Goal: Task Accomplishment & Management: Use online tool/utility

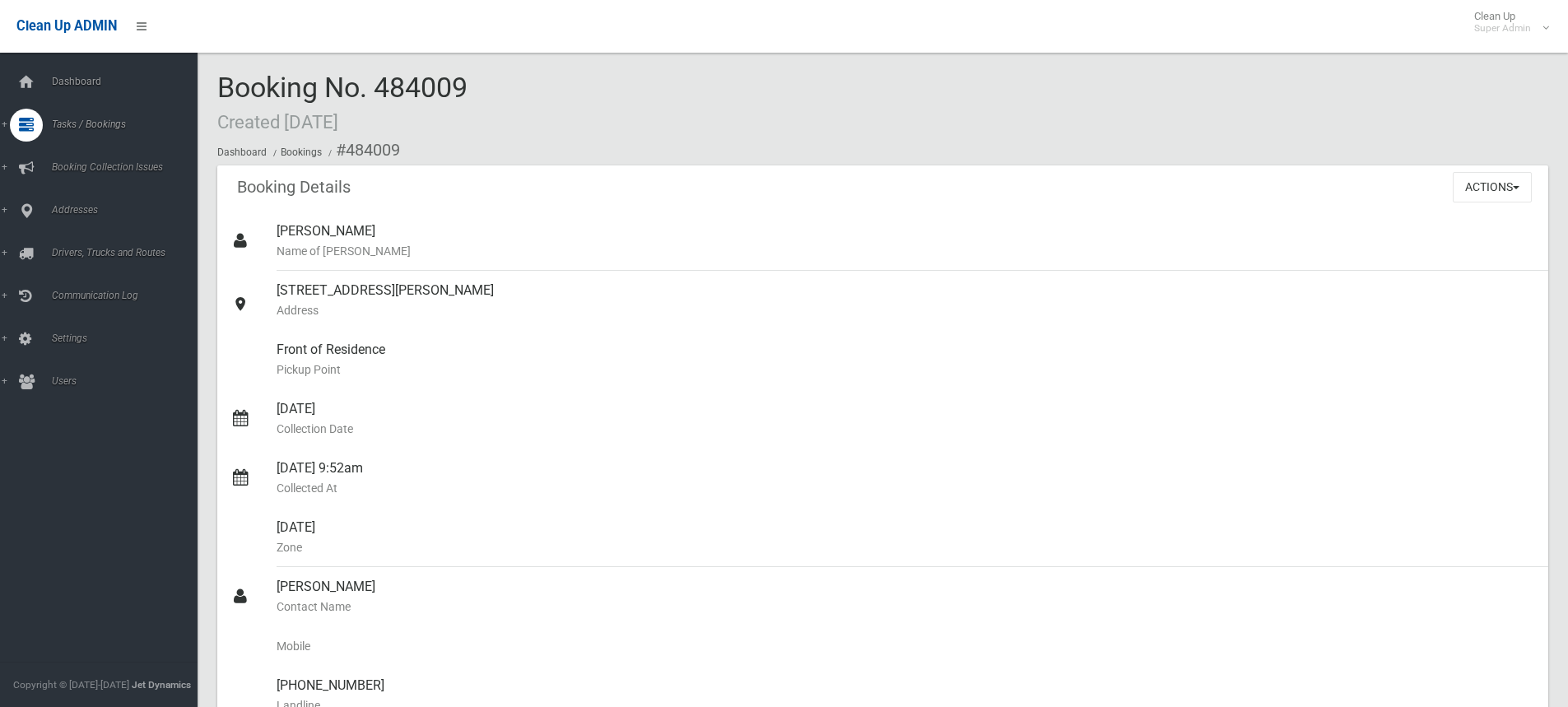
scroll to position [1236, 0]
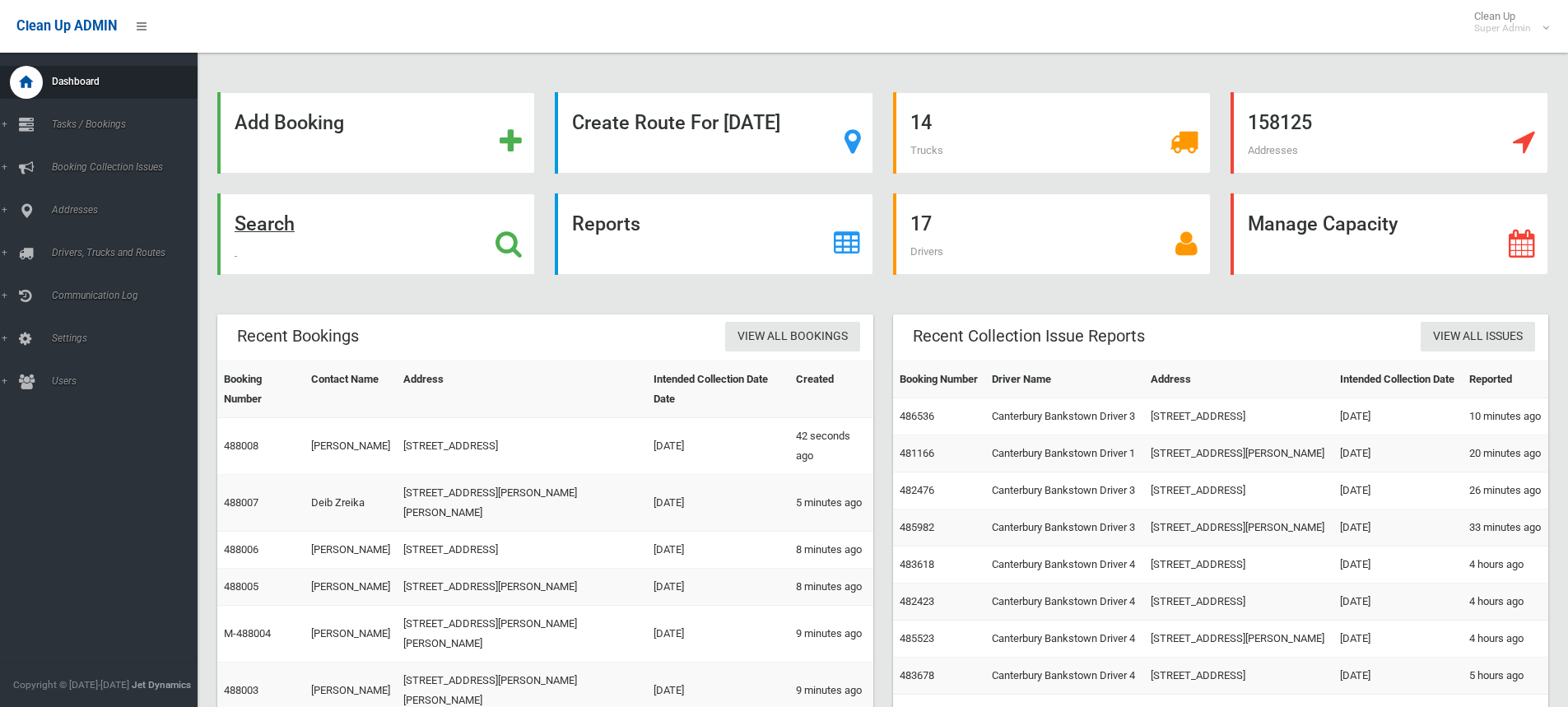
click at [272, 226] on strong "Search" at bounding box center [265, 224] width 60 height 23
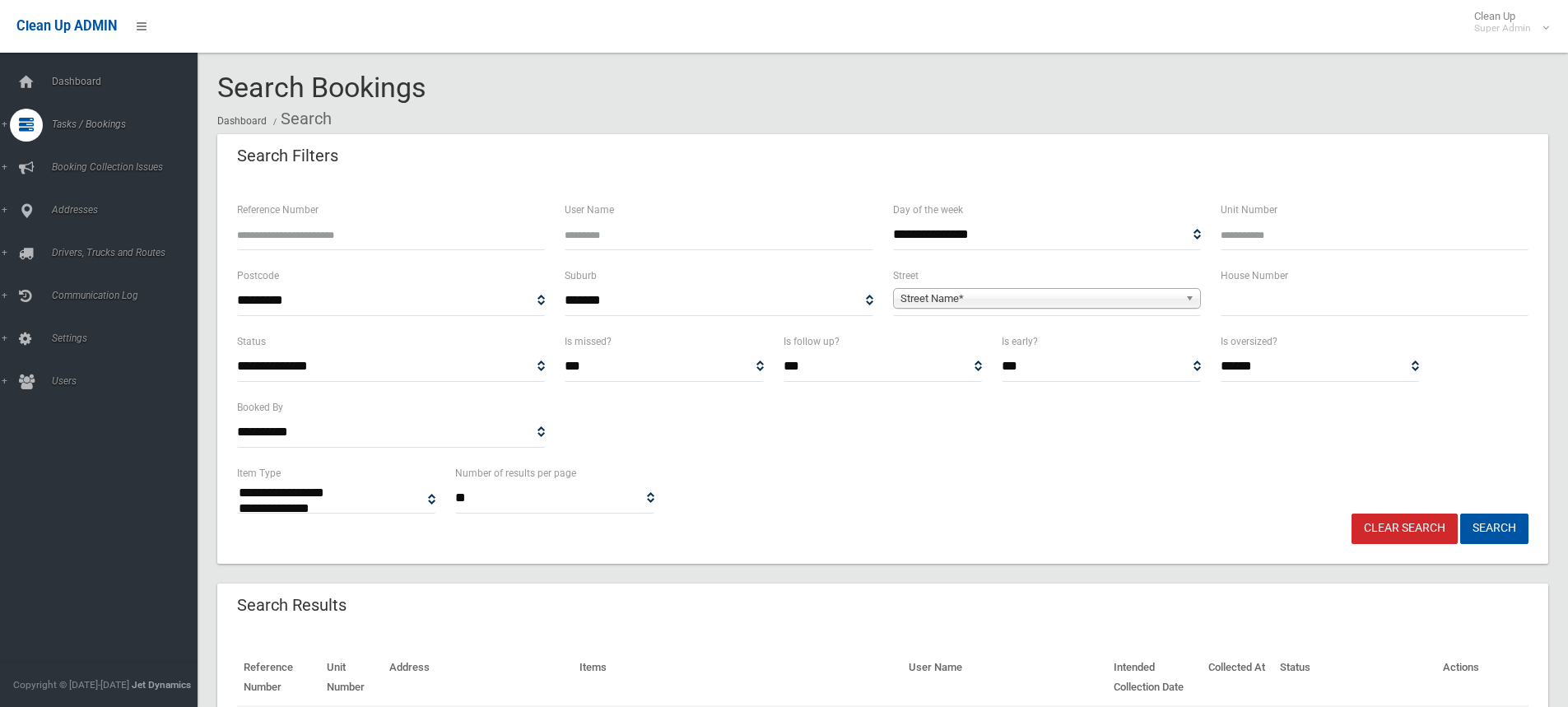
select select
click at [1274, 303] on input "text" at bounding box center [1375, 300] width 308 height 30
type input "****"
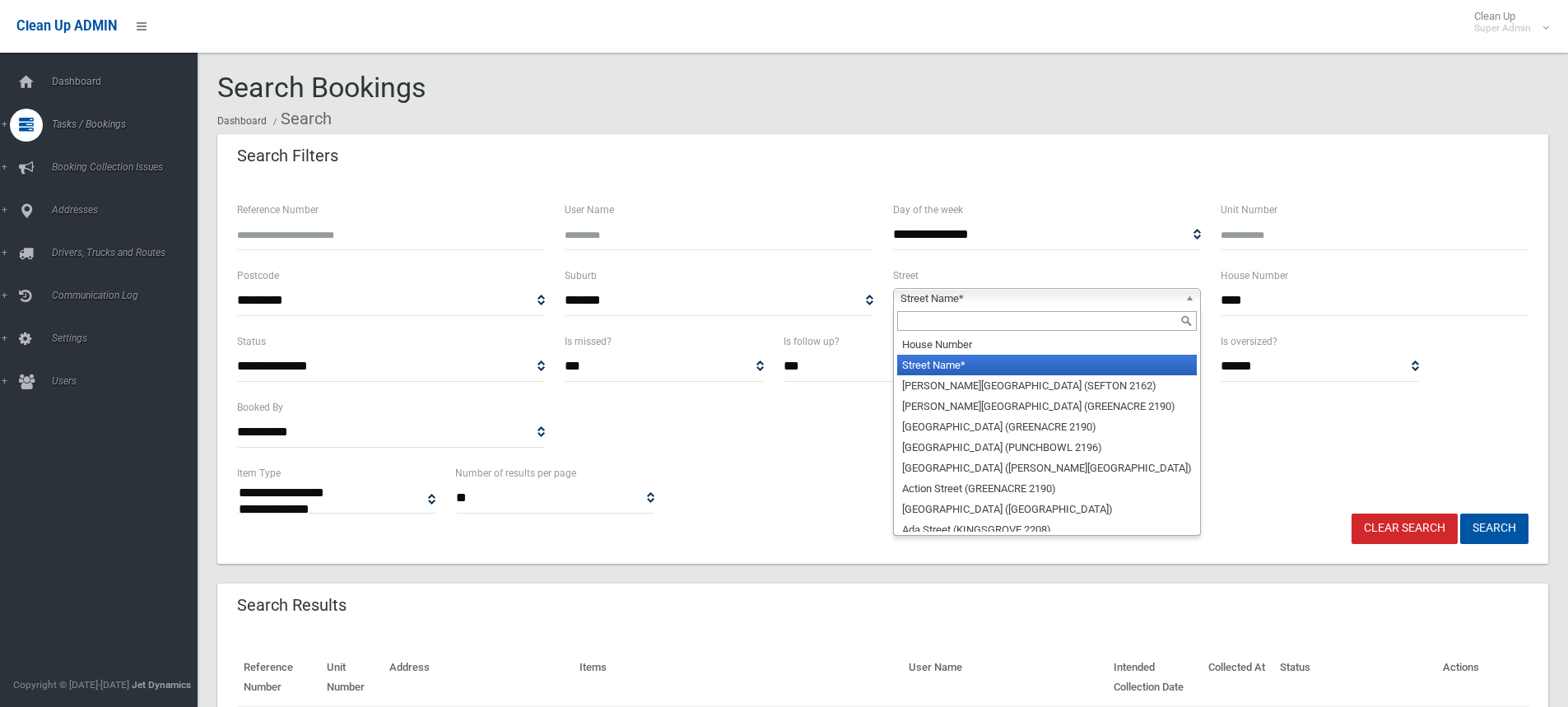
click at [1014, 298] on span "Street Name*" at bounding box center [1039, 298] width 278 height 20
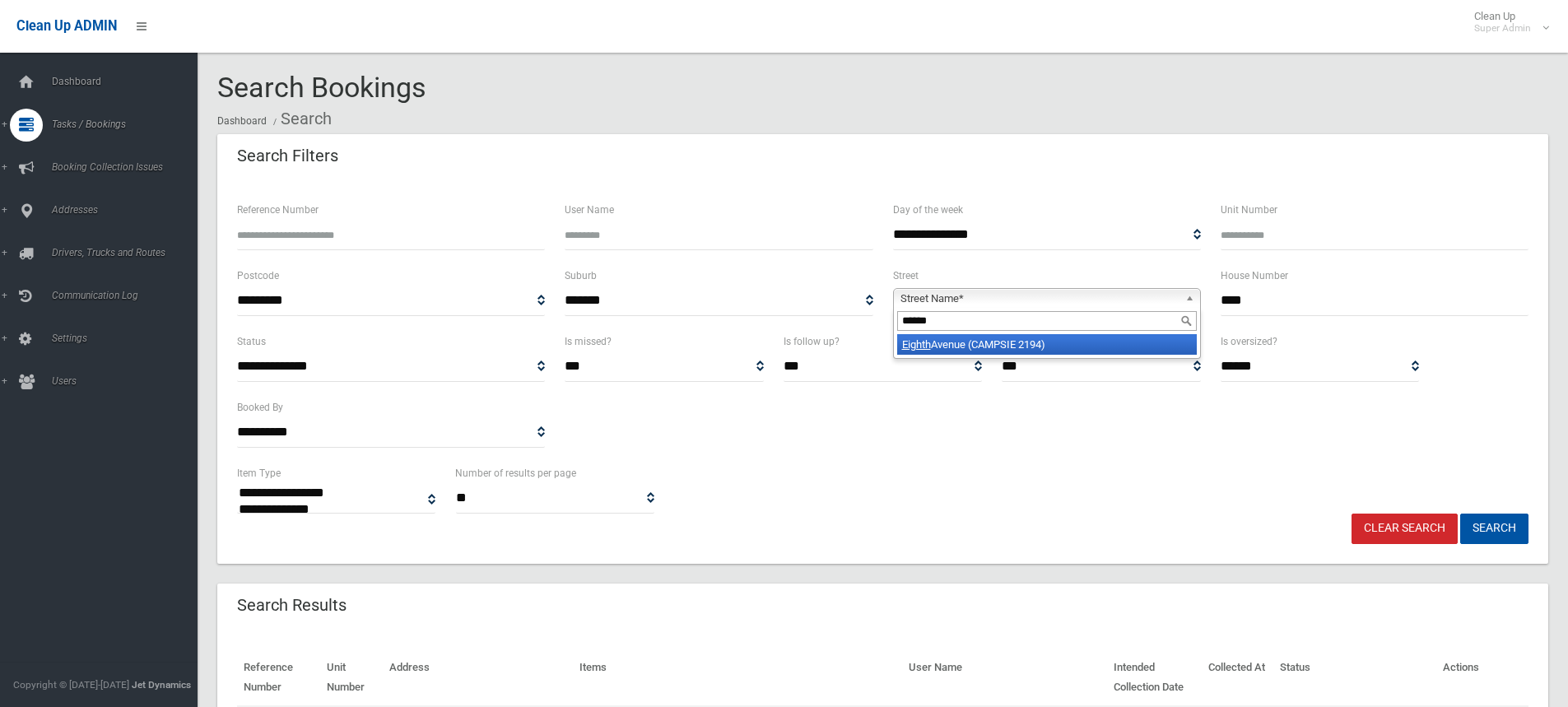
type input "******"
click at [1026, 352] on li "Eighth Avenue (CAMPSIE 2194)" at bounding box center [1046, 344] width 299 height 20
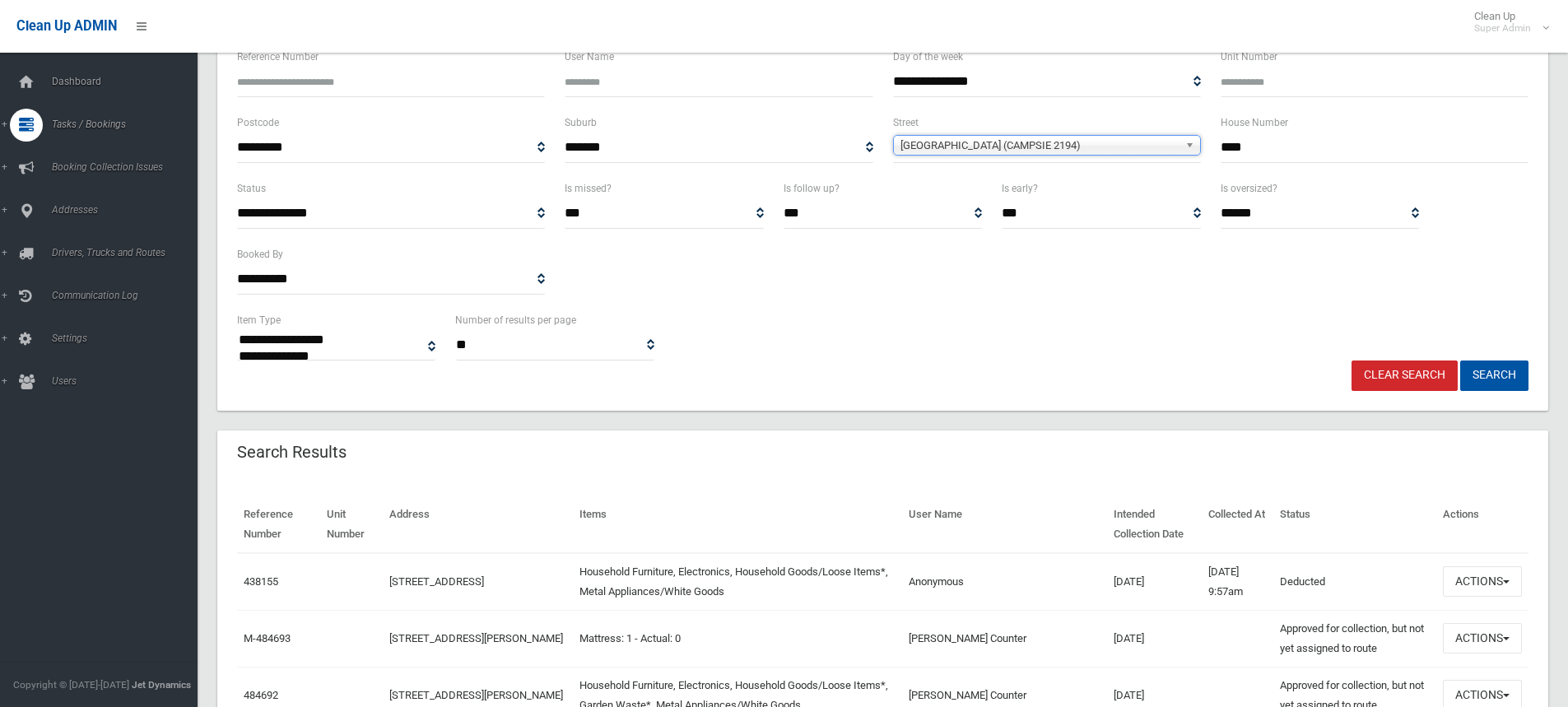
scroll to position [165, 0]
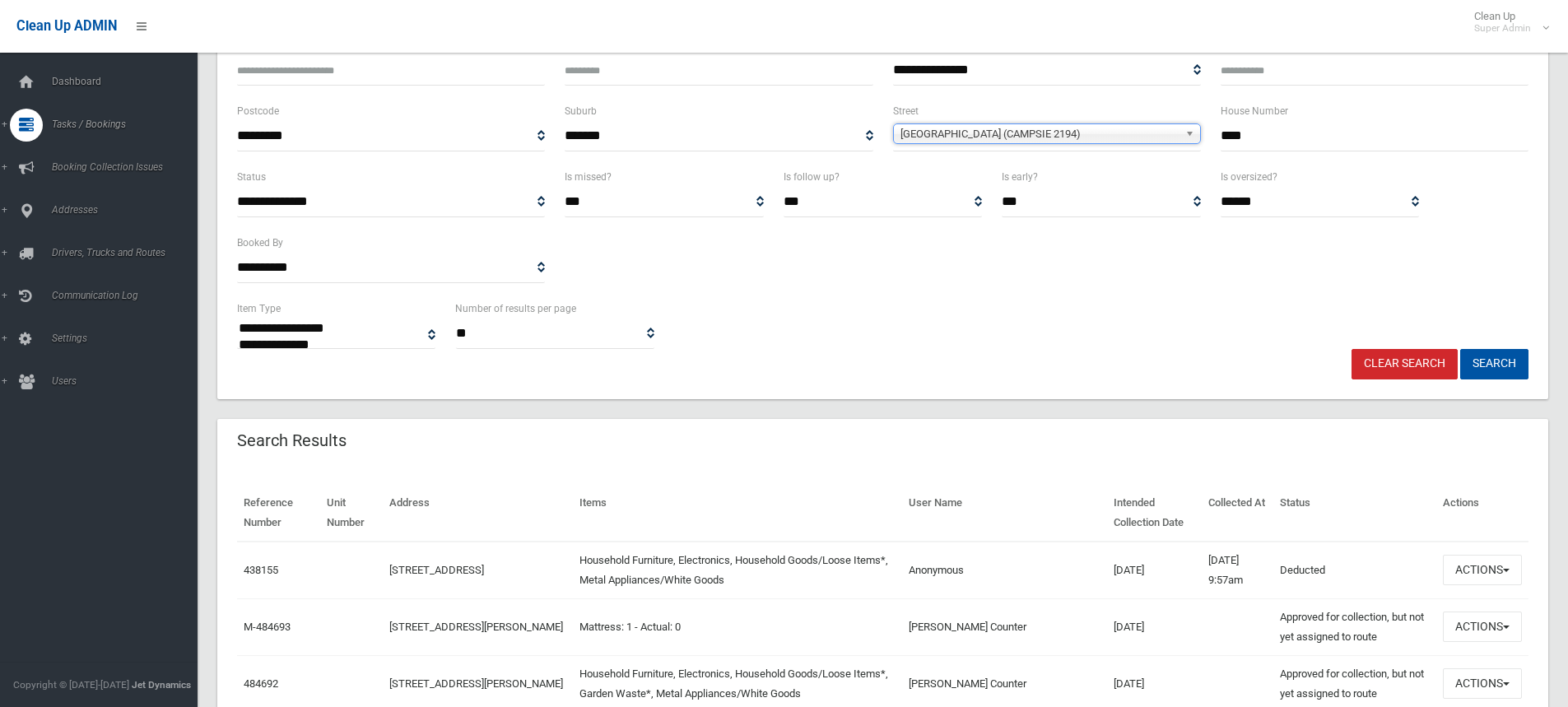
click at [1293, 133] on input "****" at bounding box center [1375, 136] width 308 height 30
click at [1461, 349] on button "Search" at bounding box center [1495, 364] width 68 height 30
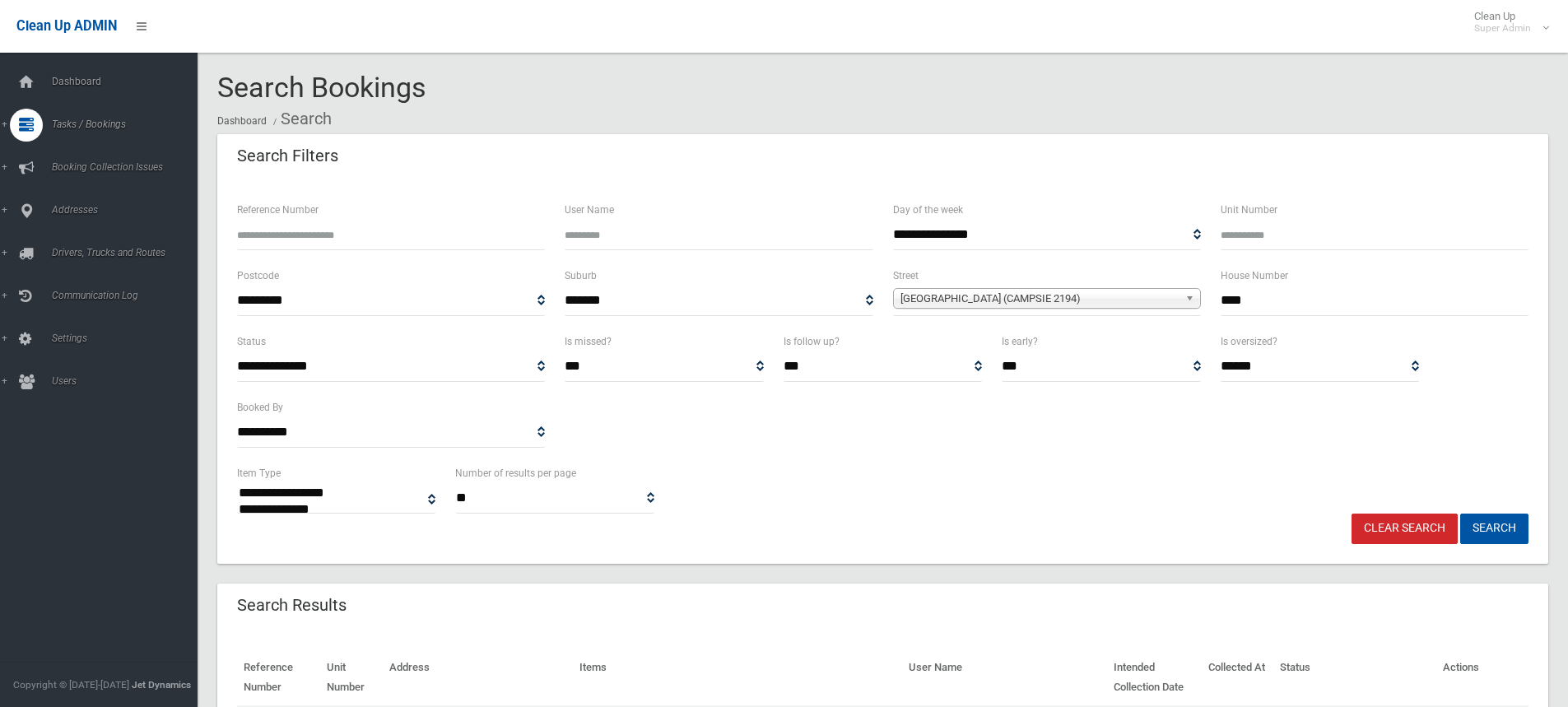
scroll to position [247, 0]
select select
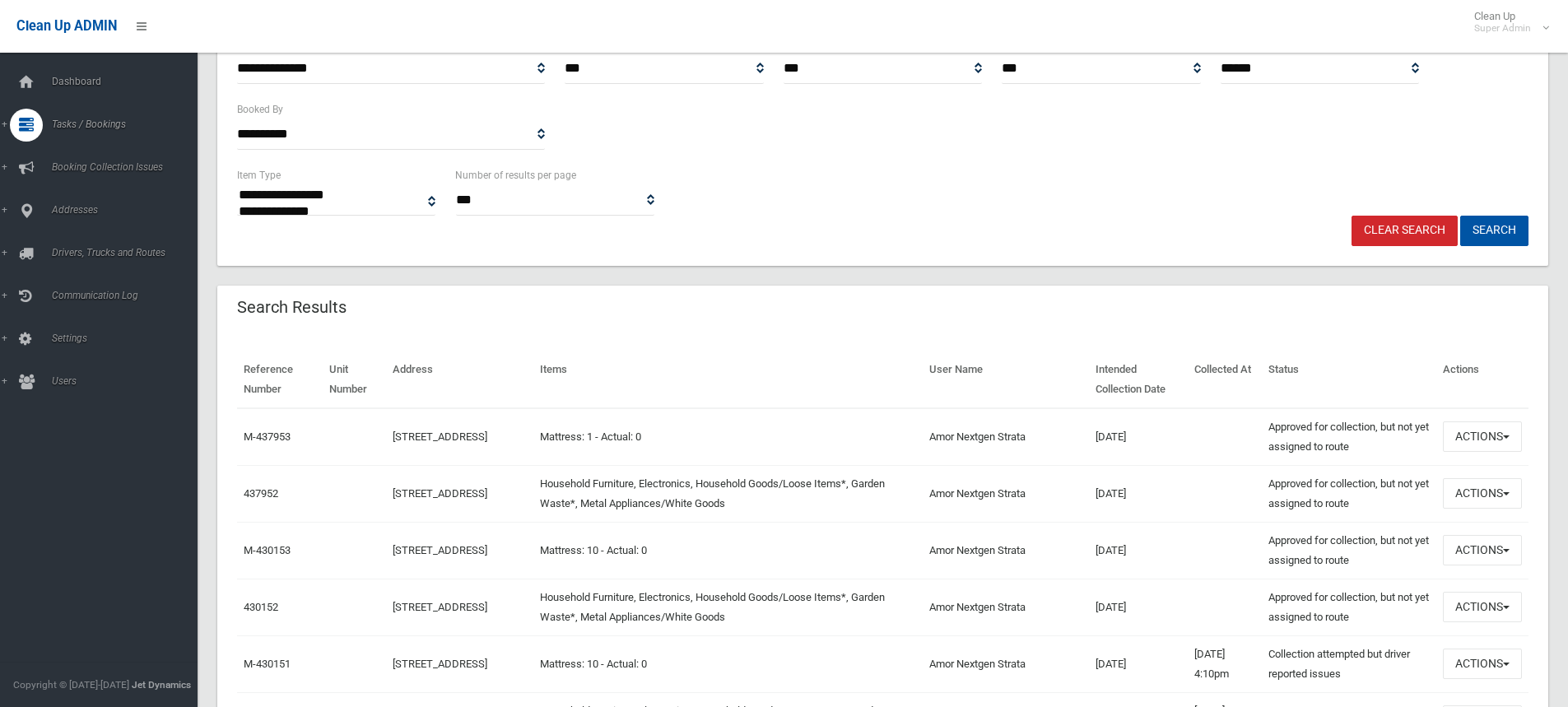
scroll to position [330, 0]
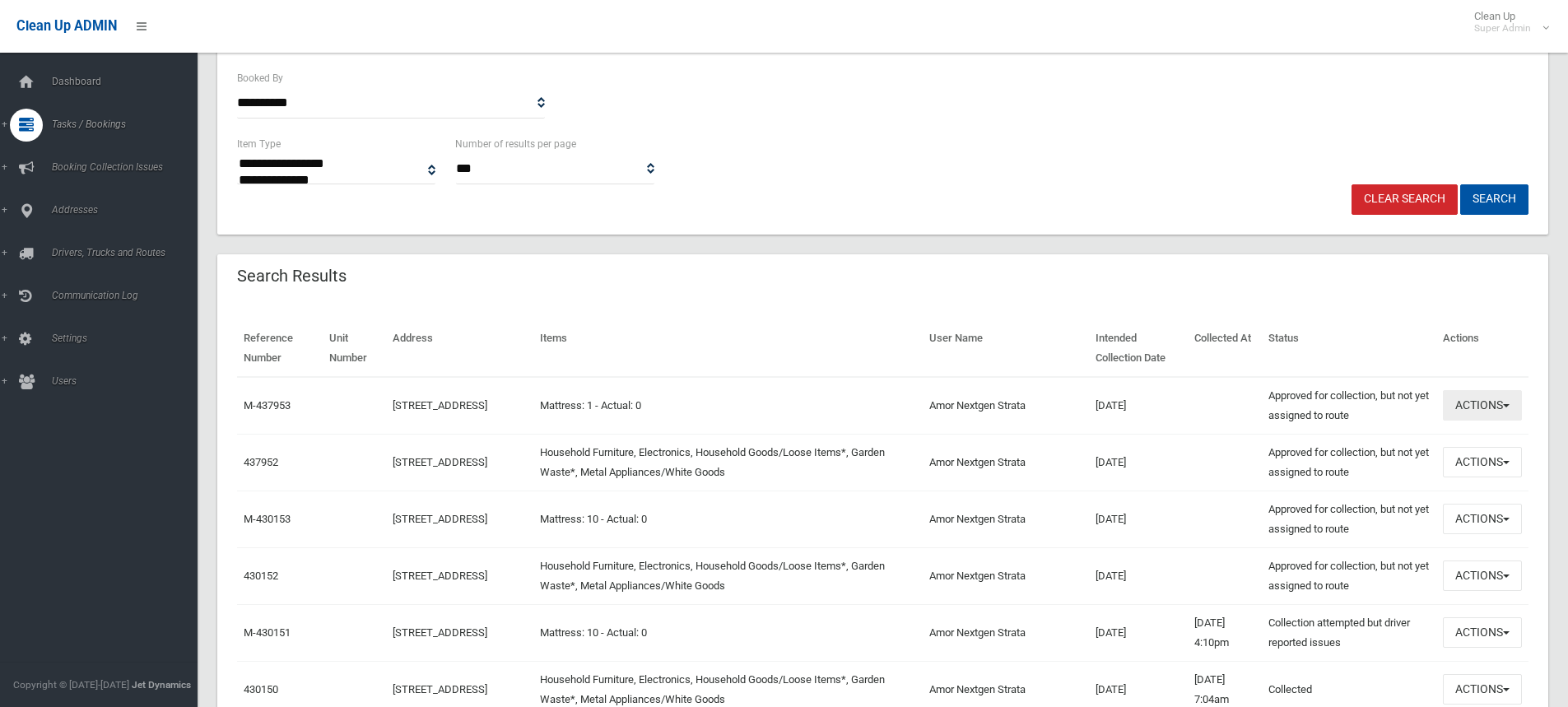
click at [1486, 404] on button "Actions" at bounding box center [1482, 405] width 79 height 30
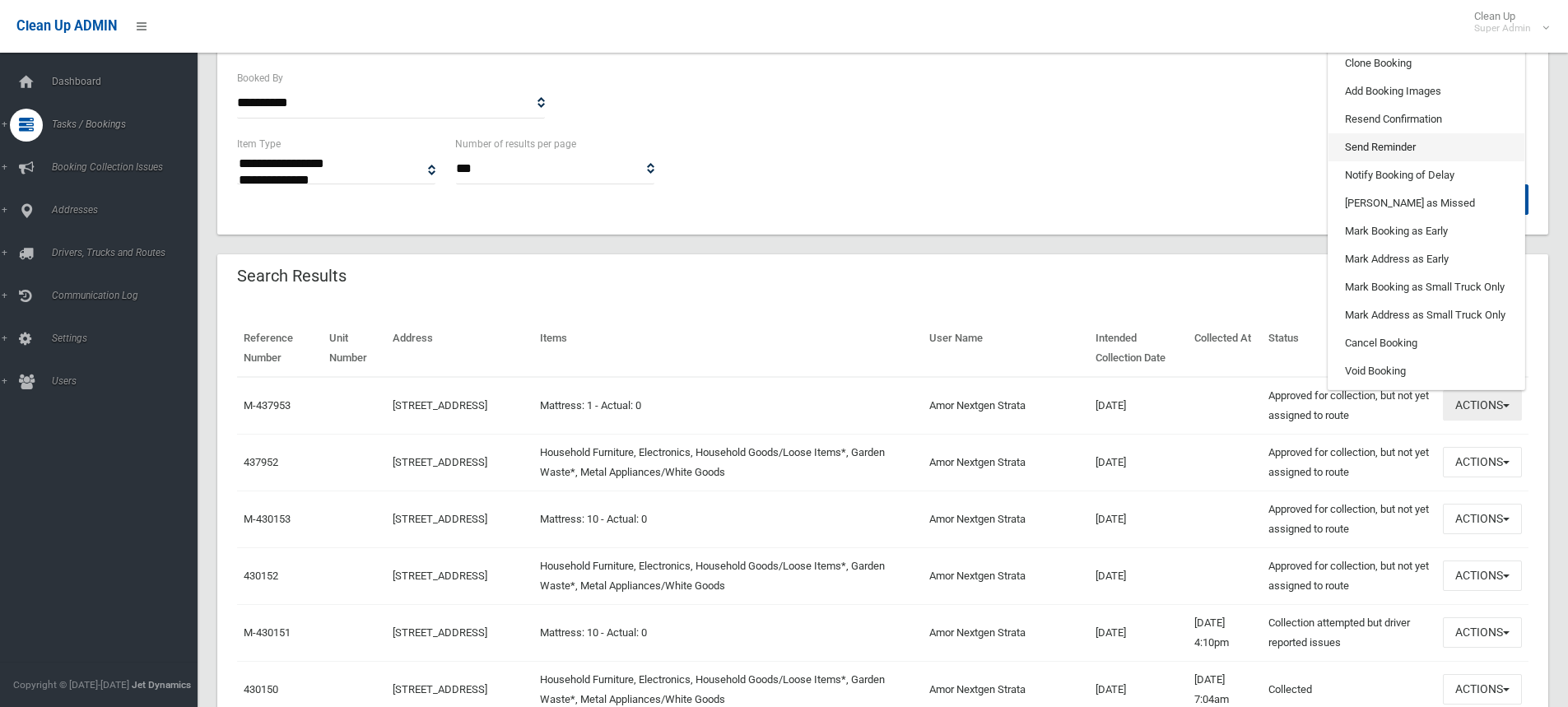
scroll to position [82, 0]
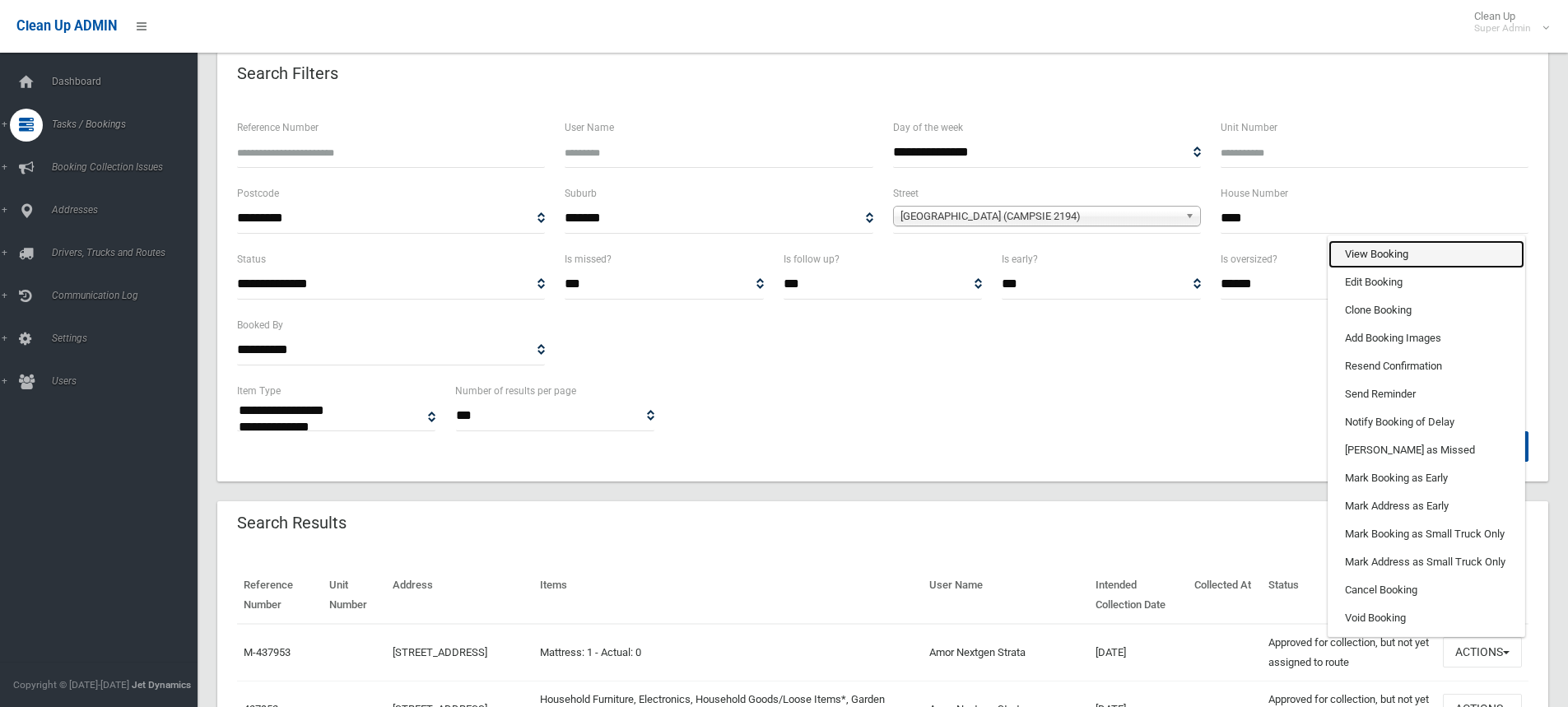
click at [1387, 246] on link "View Booking" at bounding box center [1427, 255] width 196 height 28
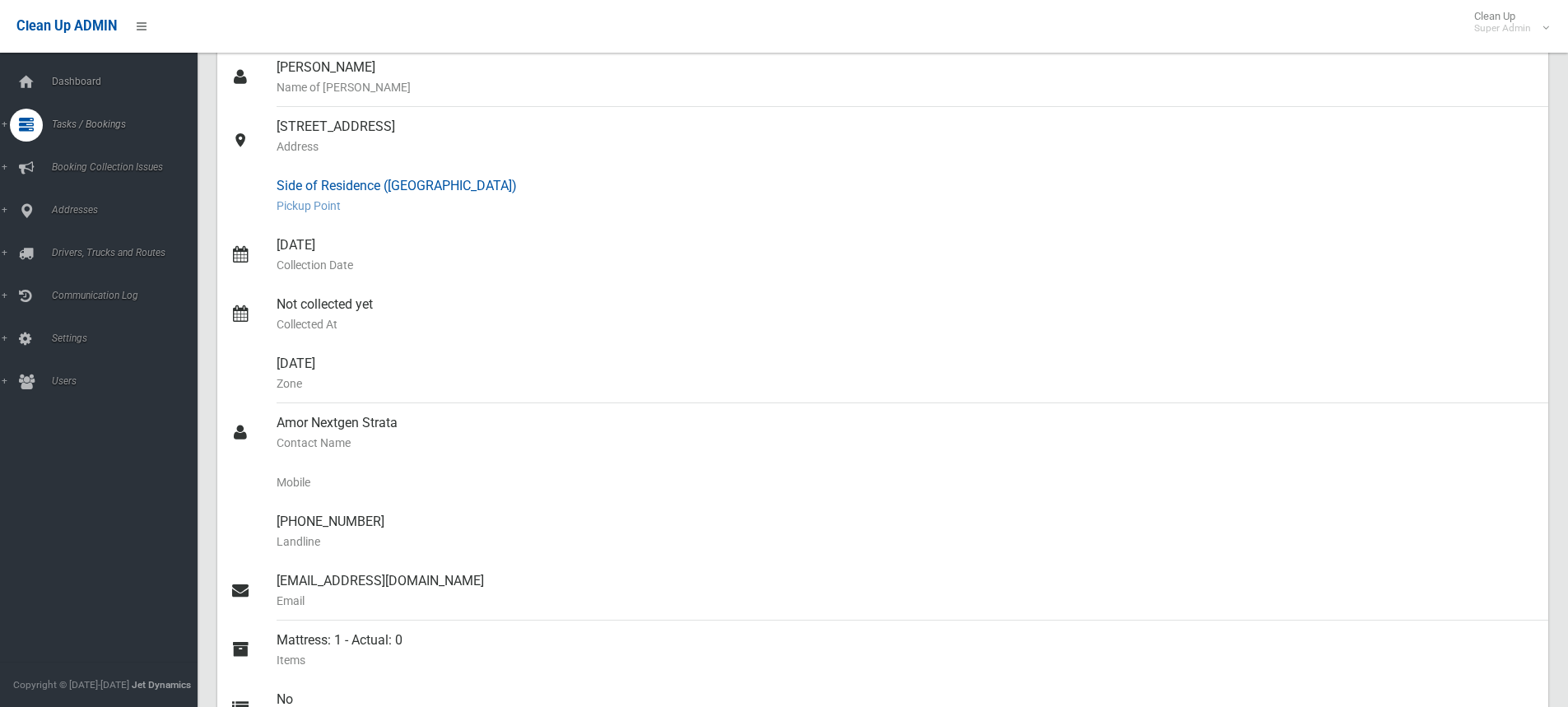
scroll to position [165, 0]
drag, startPoint x: 479, startPoint y: 181, endPoint x: 548, endPoint y: 172, distance: 69.6
click at [281, 166] on div "Side of Residence ([GEOGRAPHIC_DATA]) [GEOGRAPHIC_DATA]" at bounding box center [906, 195] width 1259 height 59
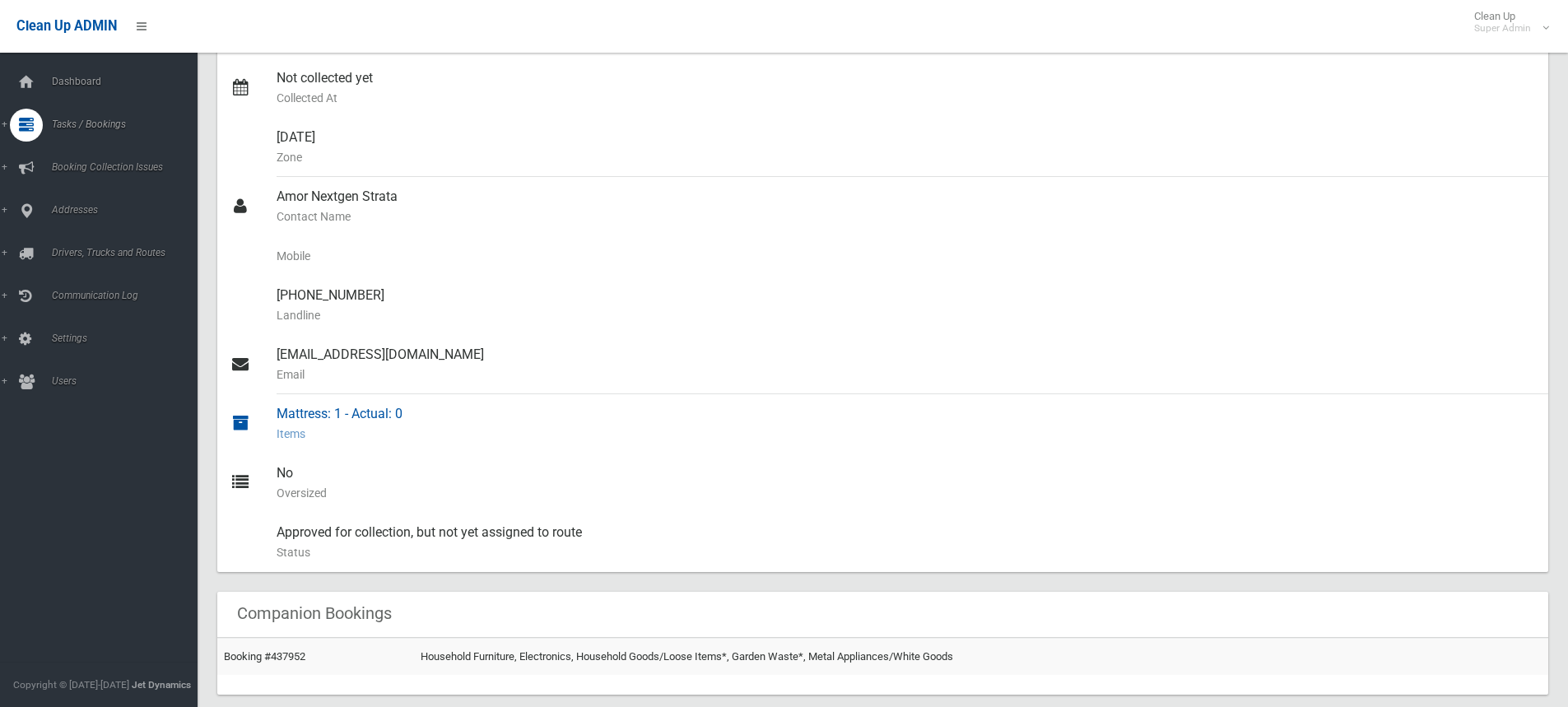
scroll to position [412, 0]
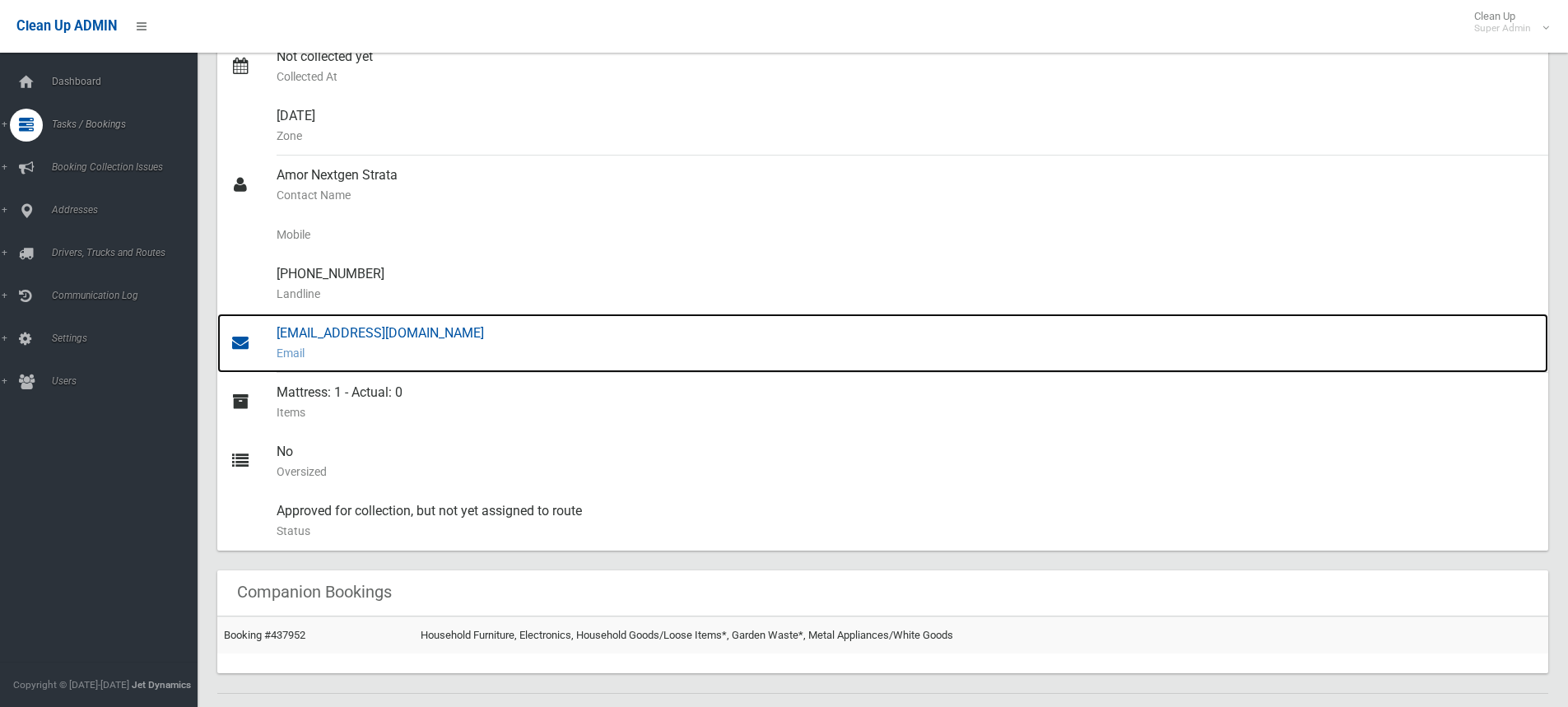
click at [396, 327] on div "[EMAIL_ADDRESS][DOMAIN_NAME] Email" at bounding box center [906, 343] width 1259 height 59
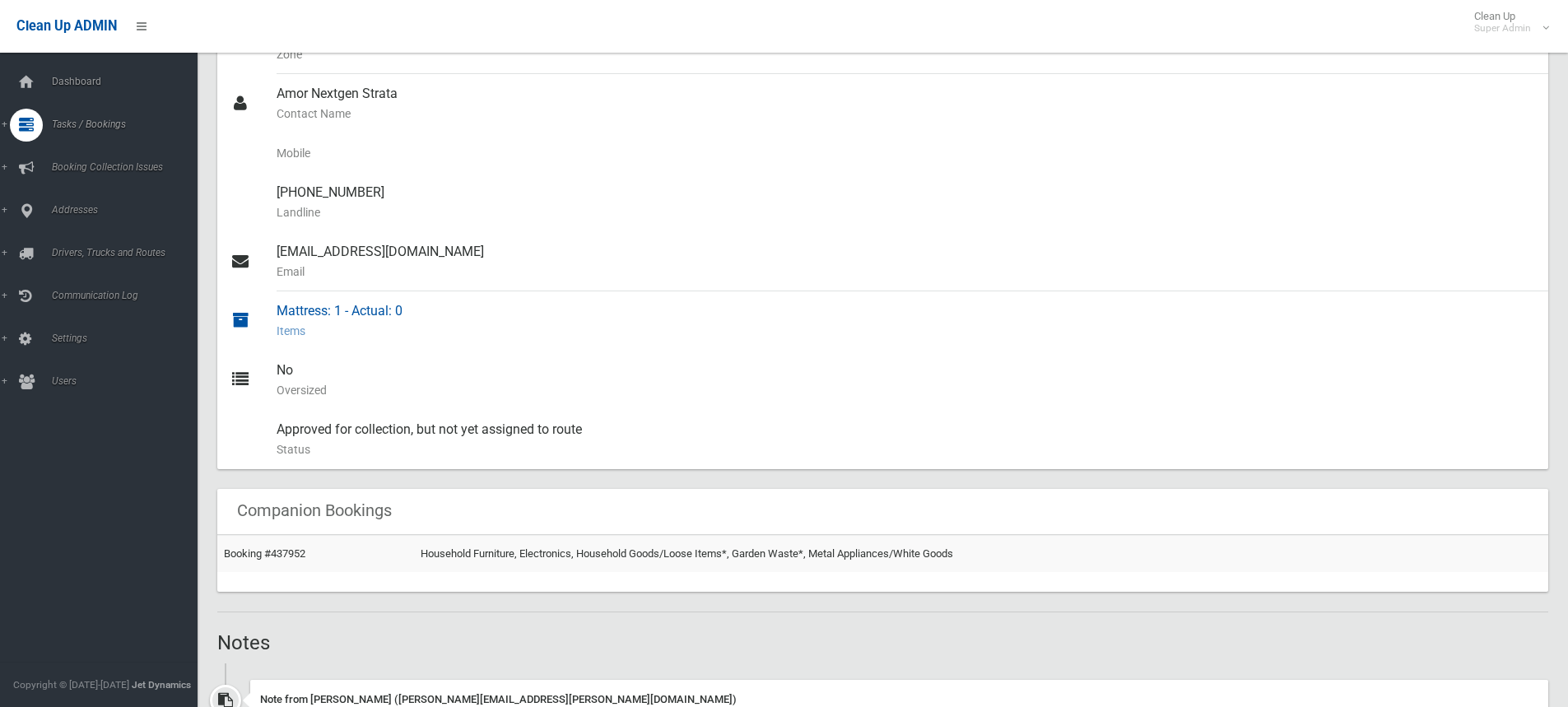
scroll to position [494, 0]
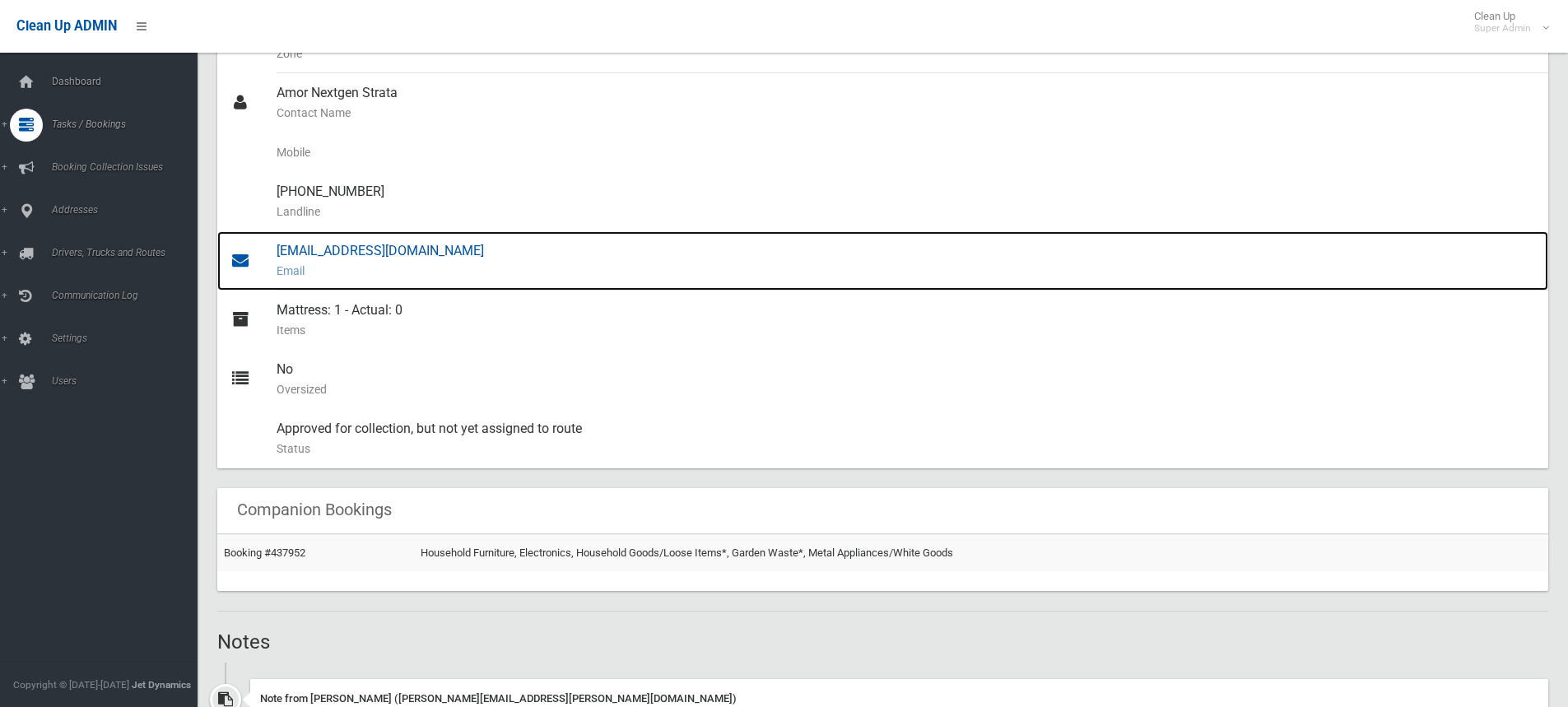
click at [335, 246] on div "[EMAIL_ADDRESS][DOMAIN_NAME] Email" at bounding box center [906, 260] width 1259 height 59
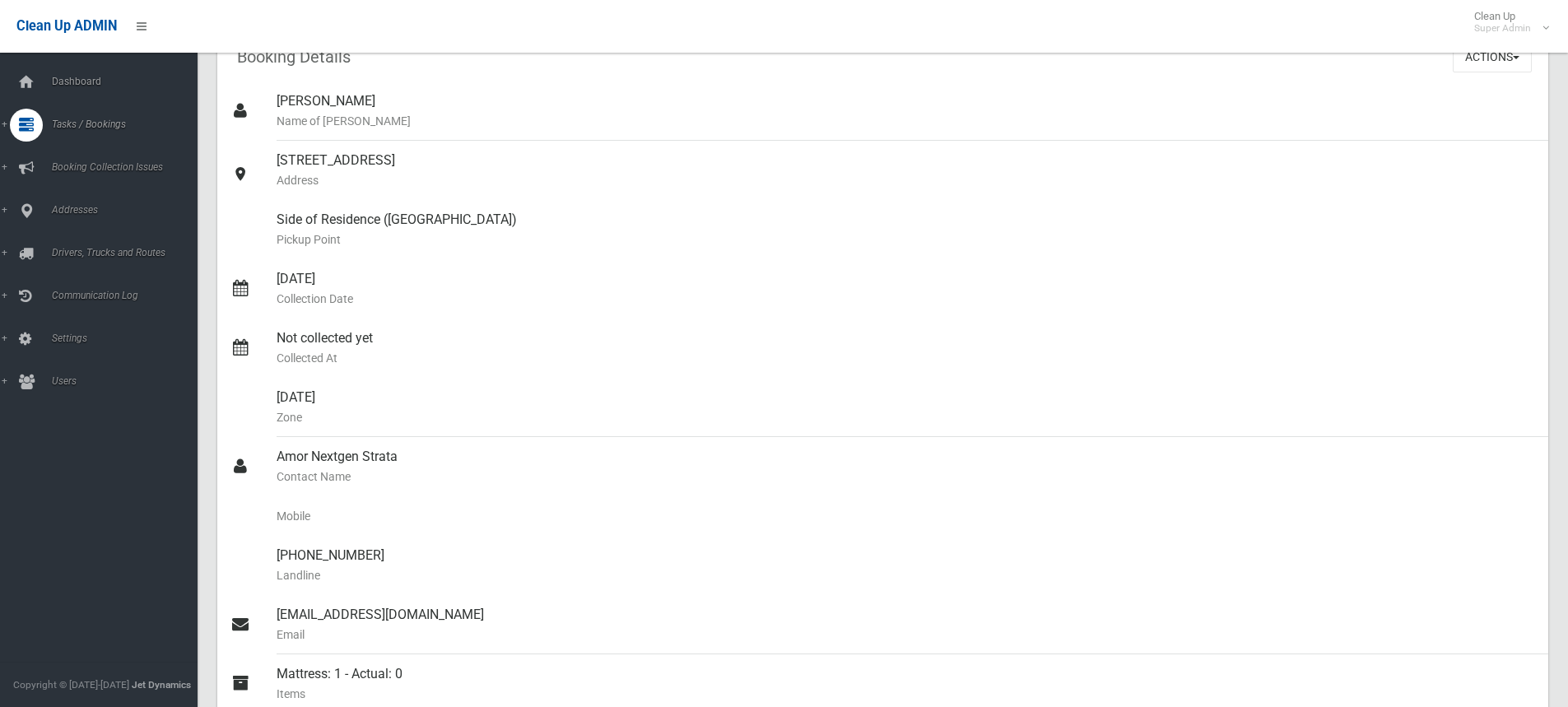
scroll to position [79, 0]
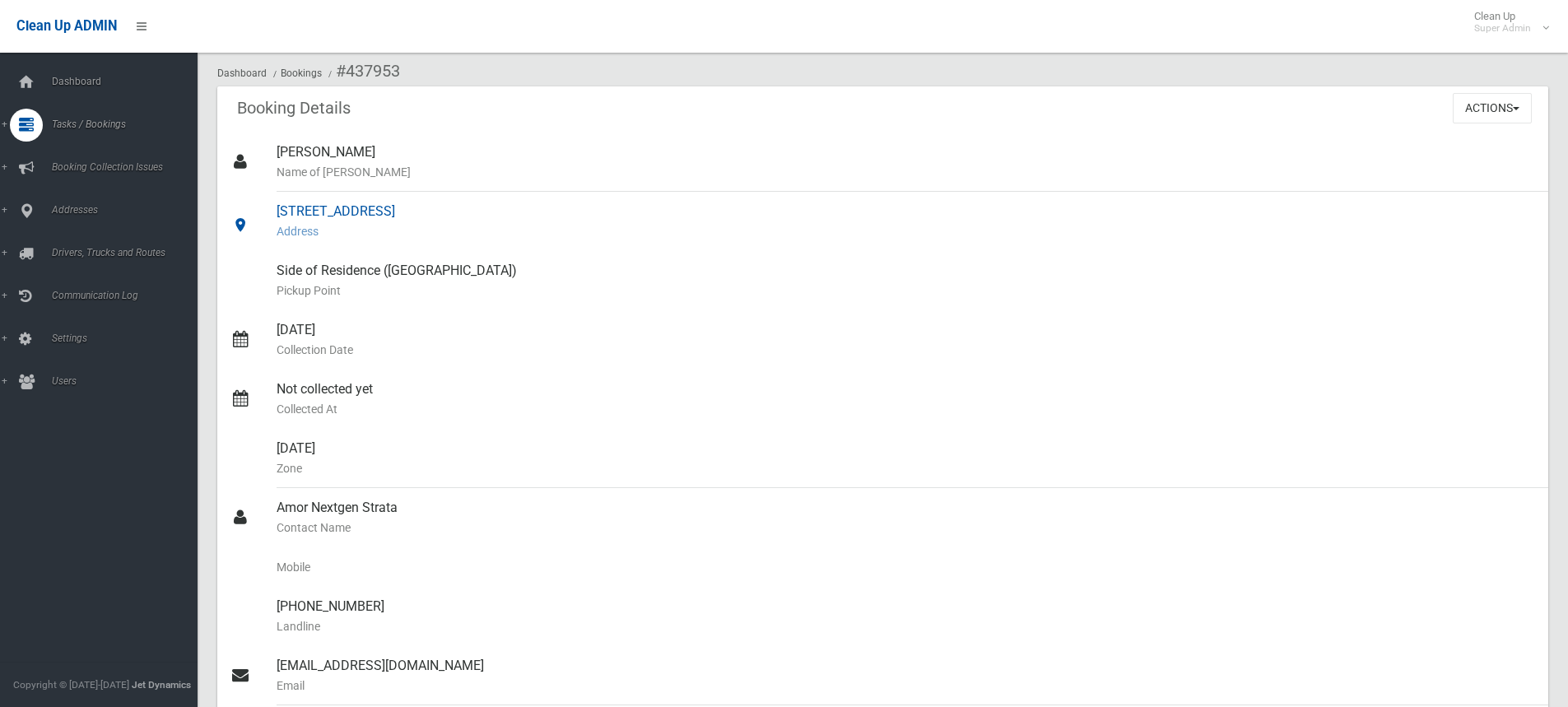
drag, startPoint x: 431, startPoint y: 122, endPoint x: 267, endPoint y: 206, distance: 184.3
click at [267, 206] on link "[STREET_ADDRESS] Address" at bounding box center [882, 221] width 1331 height 59
copy link "[STREET_ADDRESS]"
